Goal: Task Accomplishment & Management: Use online tool/utility

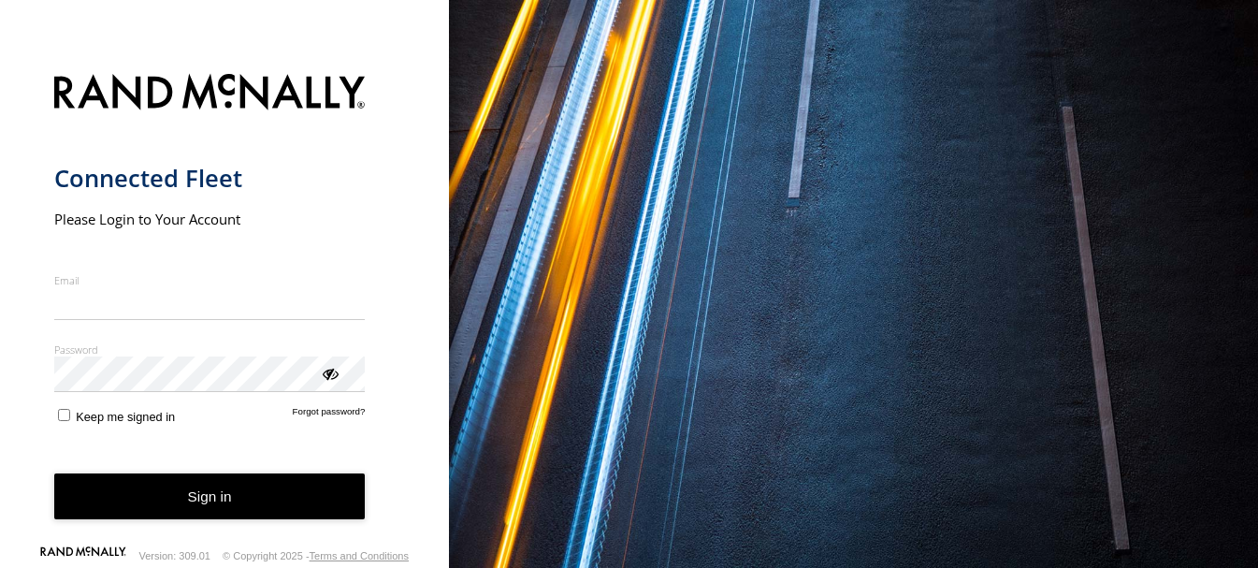
type input "**********"
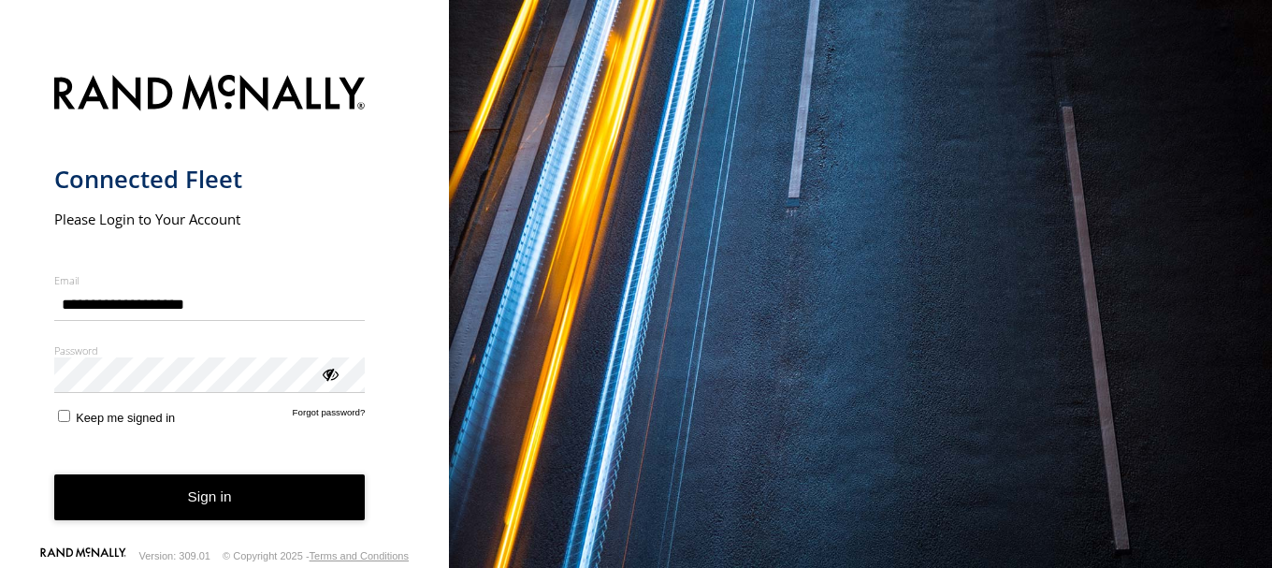
click at [228, 500] on button "Sign in" at bounding box center [210, 497] width 312 height 46
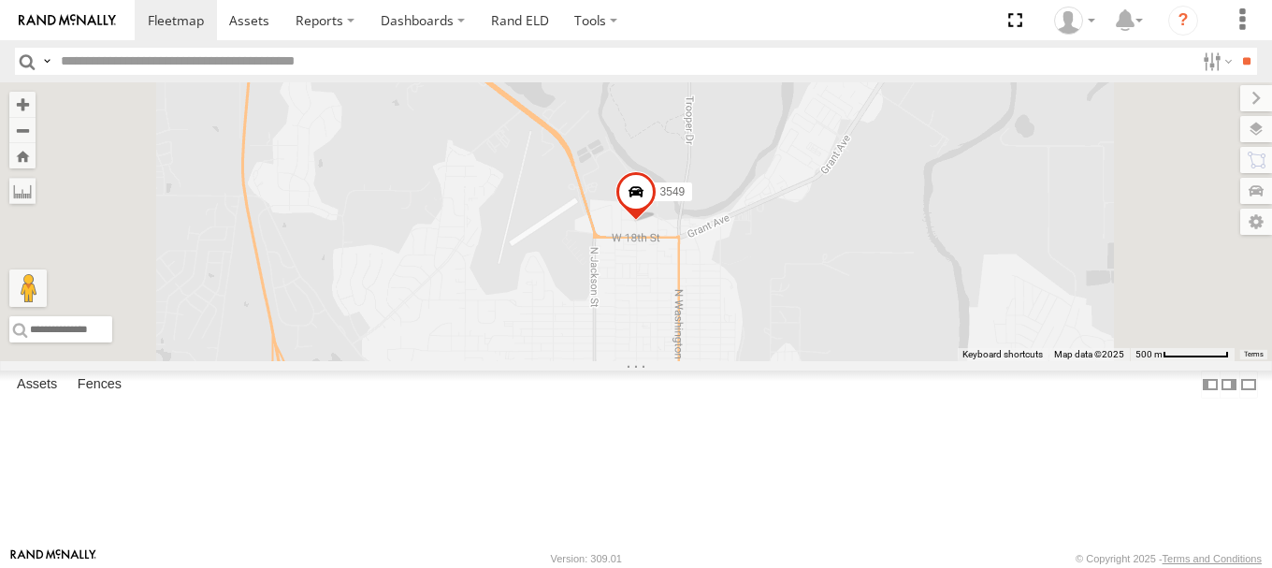
click at [0, 0] on div "All Assets" at bounding box center [0, 0] width 0 height 0
click at [0, 0] on link at bounding box center [0, 0] width 0 height 0
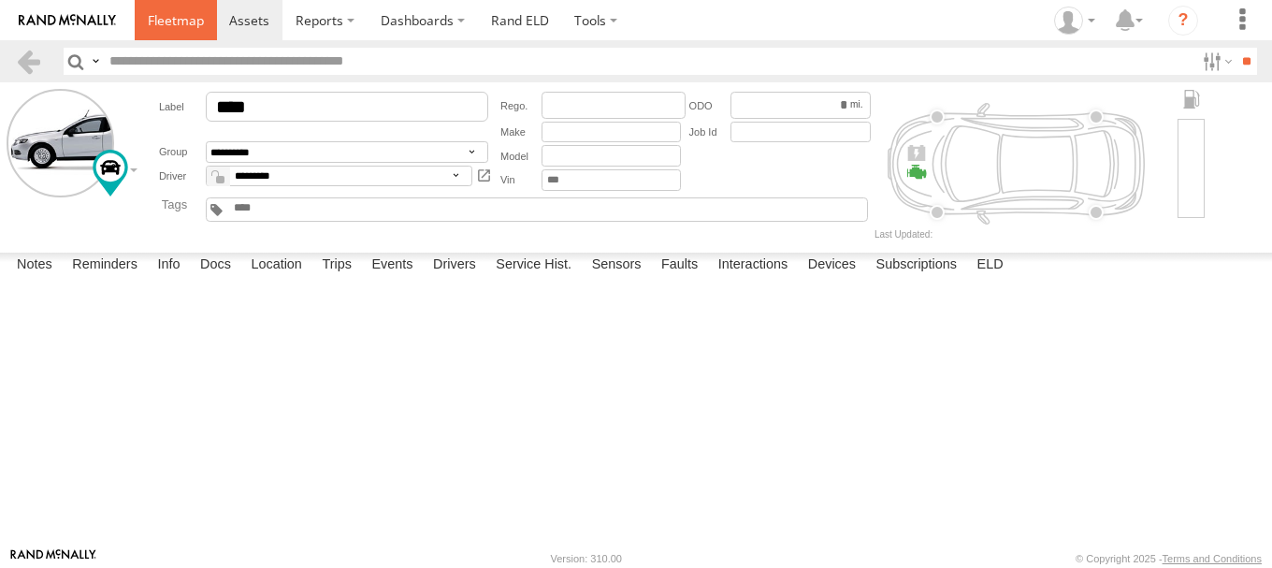
click at [177, 25] on span at bounding box center [176, 20] width 56 height 18
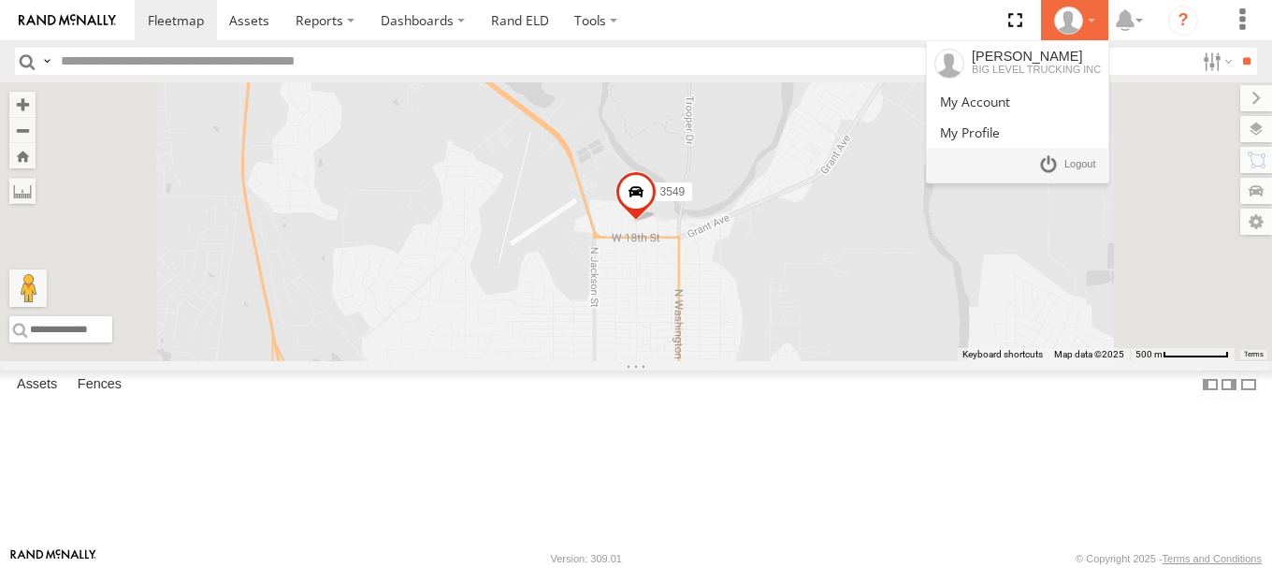
click at [1094, 19] on div at bounding box center [1075, 21] width 54 height 28
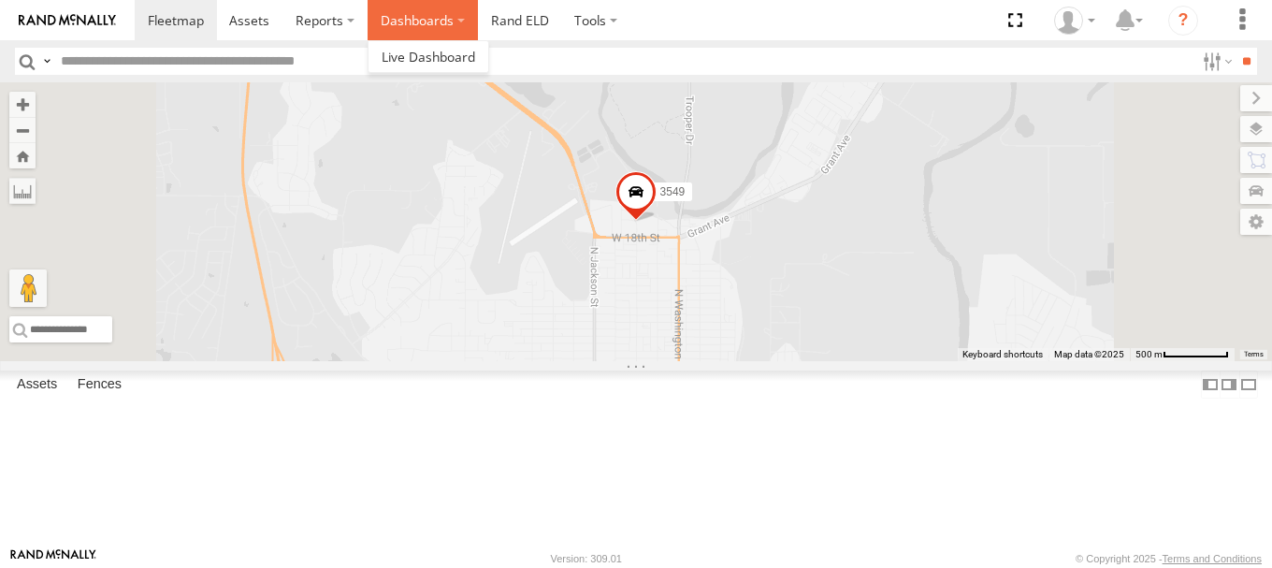
click at [455, 17] on label "Dashboards" at bounding box center [423, 20] width 110 height 40
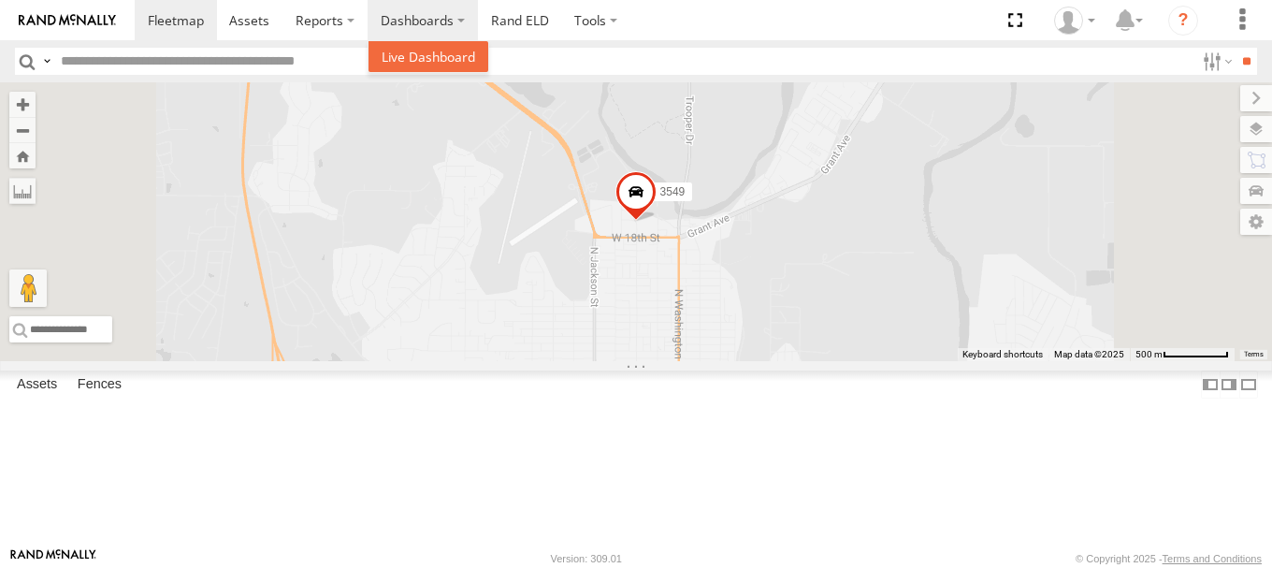
click at [460, 60] on span at bounding box center [429, 57] width 94 height 18
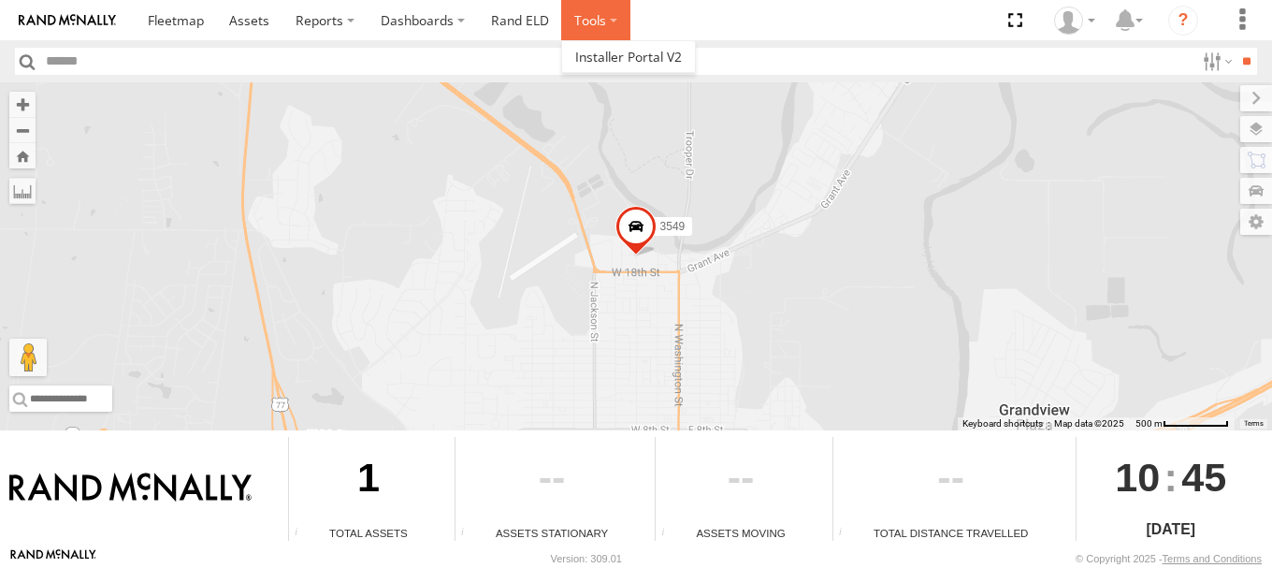
click at [613, 25] on label at bounding box center [595, 20] width 69 height 40
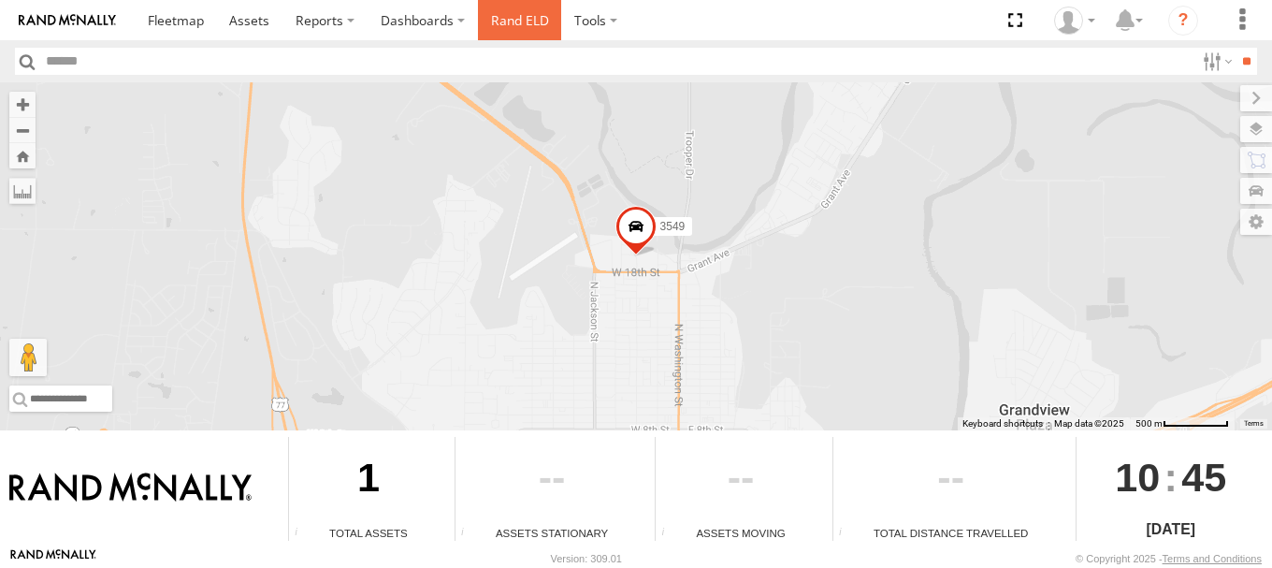
click at [514, 22] on link "Rand ELD" at bounding box center [520, 20] width 84 height 40
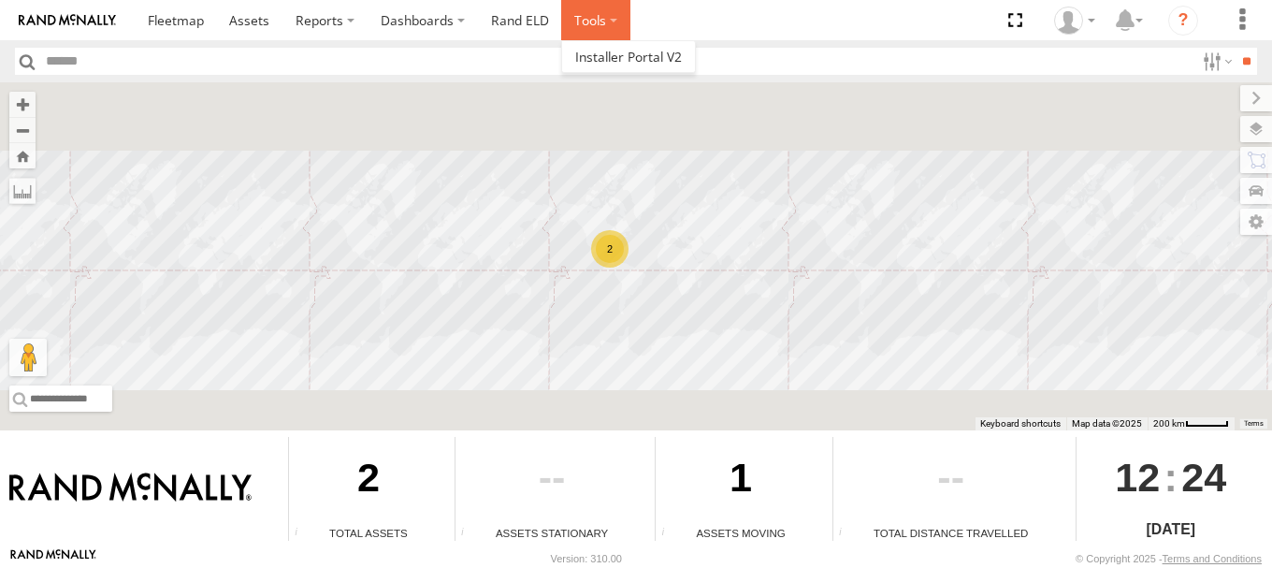
click at [613, 20] on label at bounding box center [595, 20] width 69 height 40
click at [616, 51] on span at bounding box center [628, 57] width 107 height 18
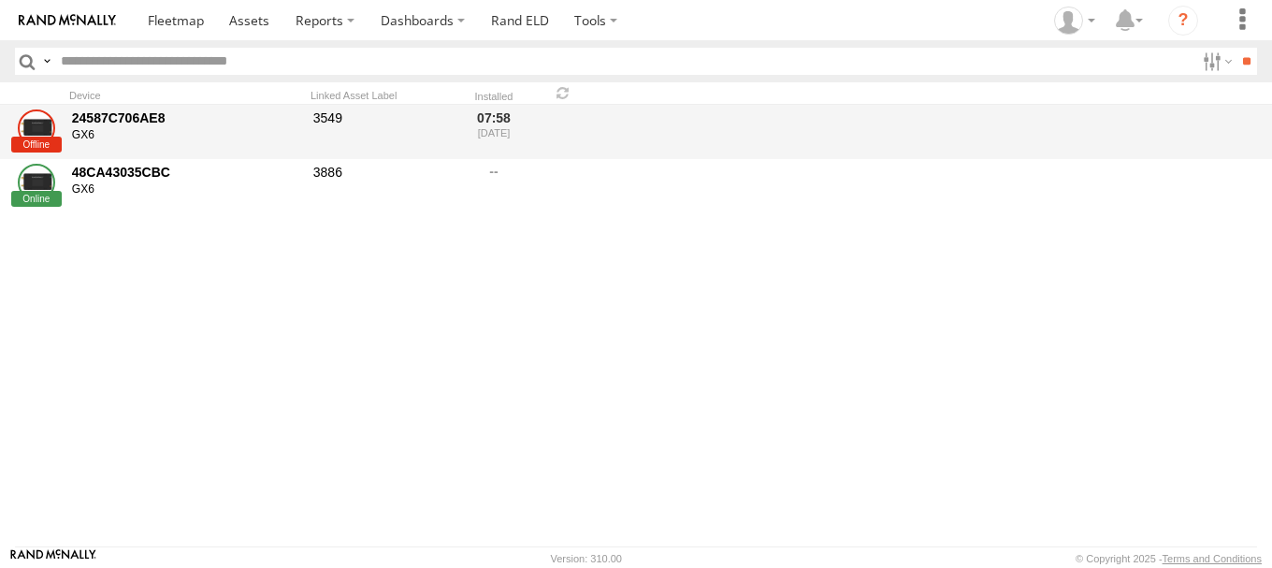
click at [231, 120] on div "24587C706AE8" at bounding box center [186, 117] width 228 height 17
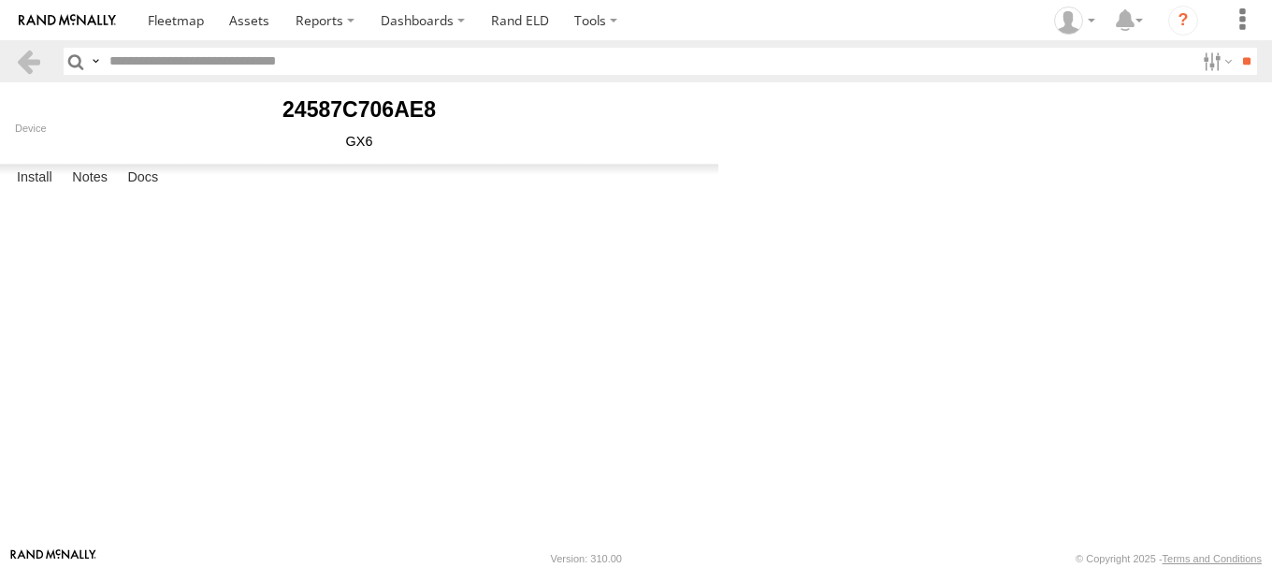
type input "****"
type input "********"
type input "*******"
type input "**********"
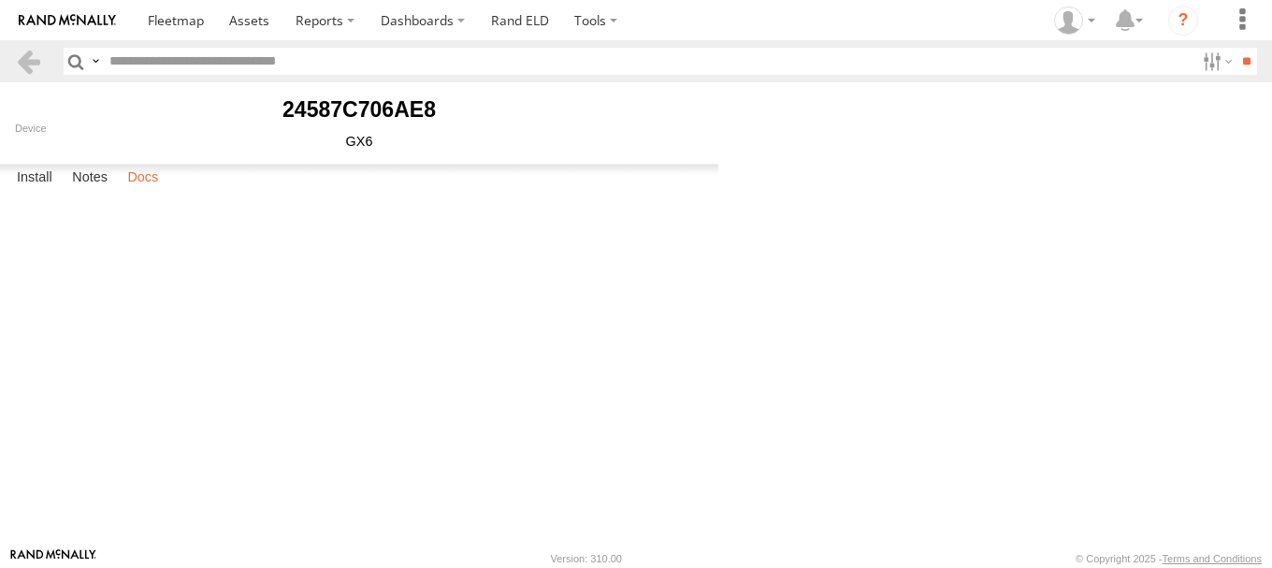
drag, startPoint x: 88, startPoint y: 517, endPoint x: 123, endPoint y: 524, distance: 36.1
click at [88, 191] on label "Notes" at bounding box center [90, 178] width 54 height 26
click at [142, 191] on label "Docs" at bounding box center [143, 178] width 50 height 26
click at [31, 191] on label "Install" at bounding box center [34, 178] width 54 height 26
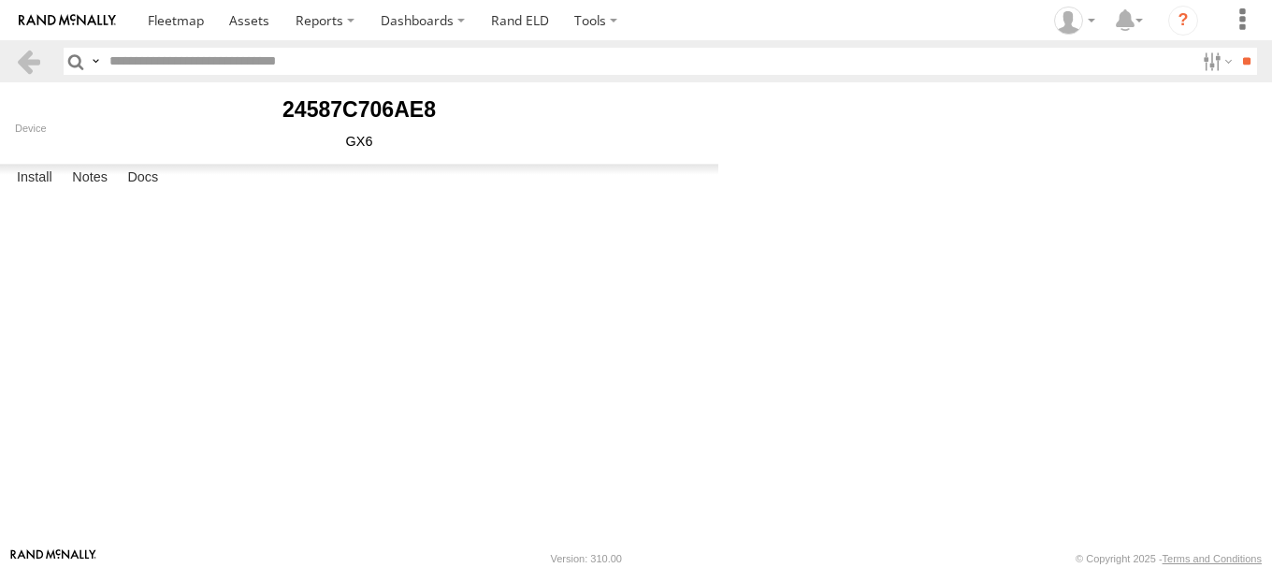
scroll to position [94, 0]
click at [858, 270] on body "?" at bounding box center [636, 284] width 1272 height 568
click at [1198, 65] on label at bounding box center [1216, 61] width 40 height 27
click at [0, 0] on span "Enabled" at bounding box center [0, 0] width 0 height 0
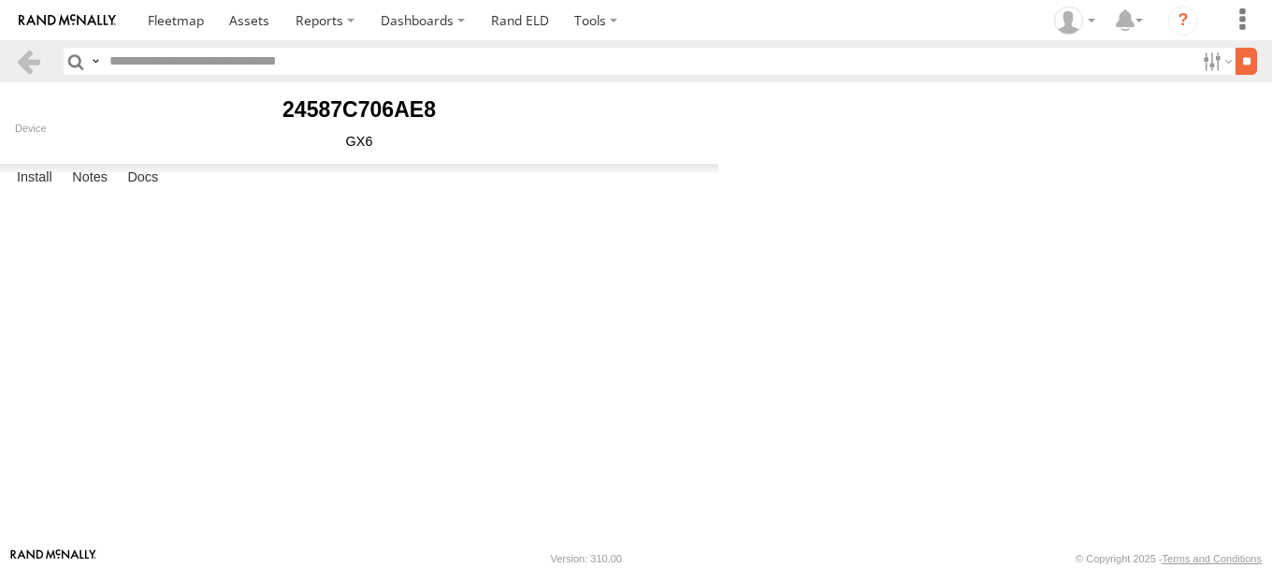
click at [1240, 62] on input "**" at bounding box center [1247, 61] width 22 height 27
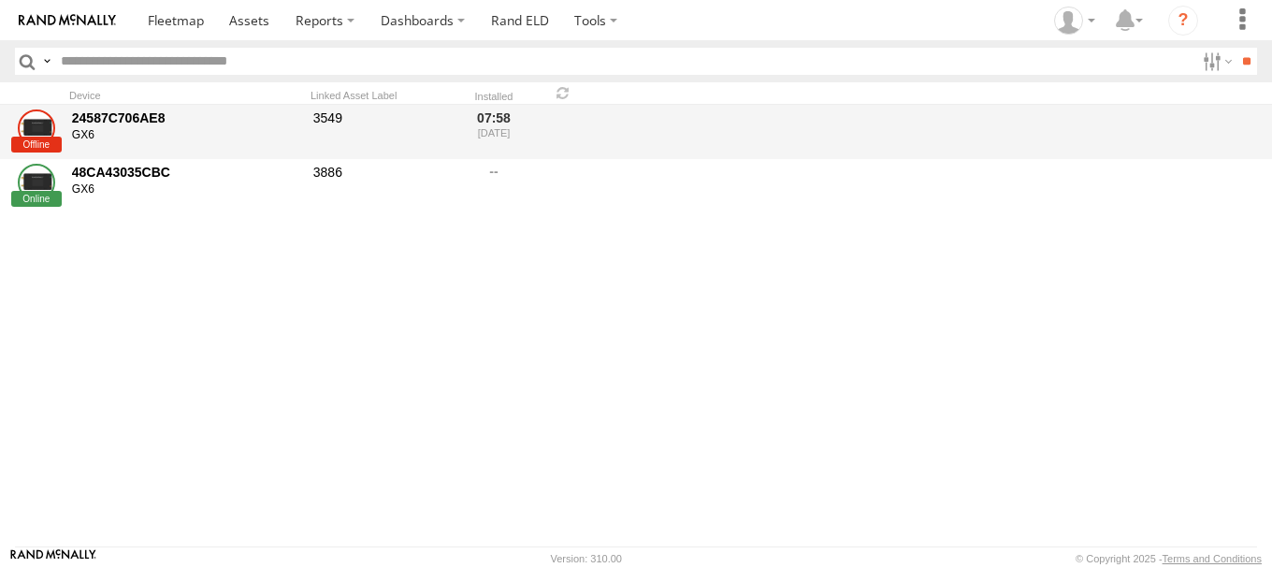
click at [273, 128] on div "GX6" at bounding box center [186, 135] width 228 height 15
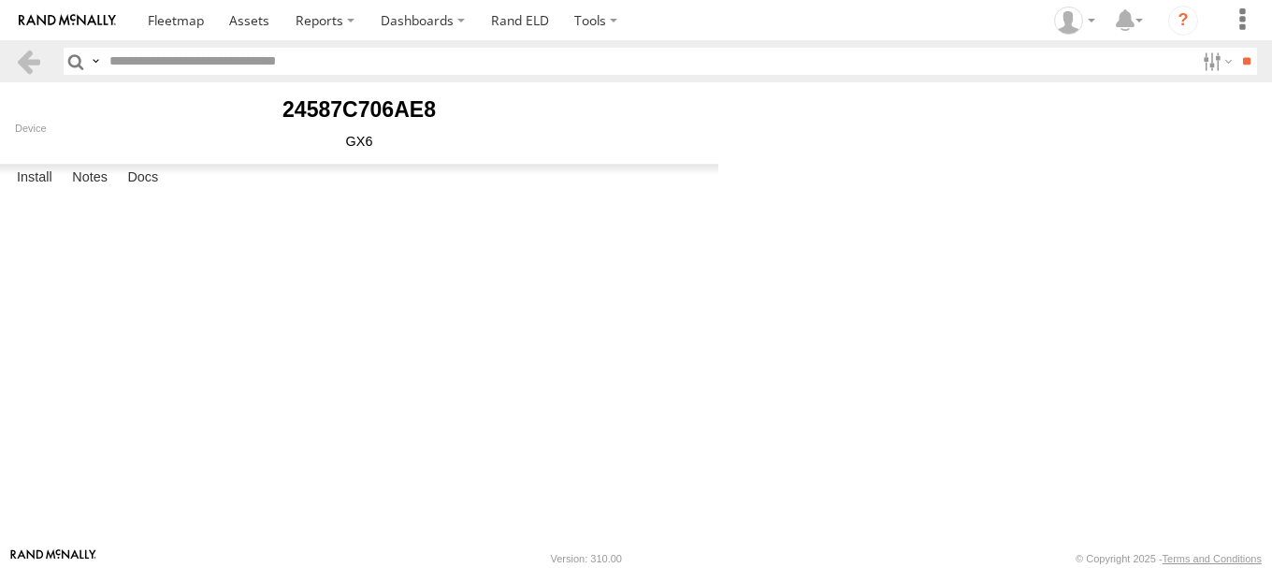
scroll to position [94, 0]
click at [0, 0] on span at bounding box center [0, 0] width 0 height 0
click at [956, 281] on body "?" at bounding box center [636, 284] width 1272 height 568
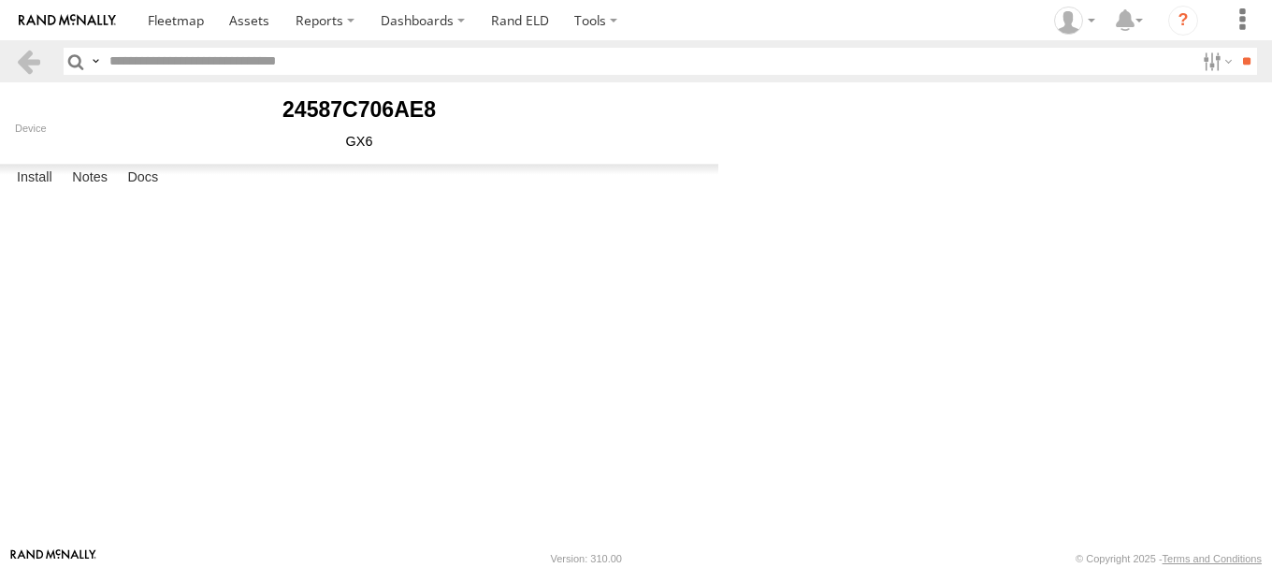
click at [937, 325] on body "?" at bounding box center [636, 284] width 1272 height 568
